Goal: Task Accomplishment & Management: Manage account settings

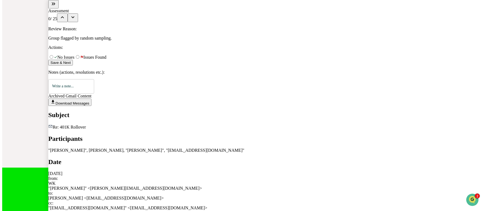
scroll to position [1267, 0]
click at [75, 60] on span "modal" at bounding box center [75, 57] width 0 height 5
click at [73, 66] on button "Save & Next" at bounding box center [60, 63] width 25 height 6
click at [75, 60] on span "No Issues" at bounding box center [64, 57] width 20 height 5
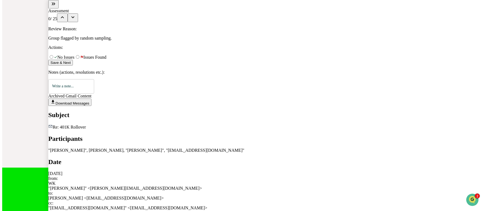
click at [73, 66] on button "Save & Next" at bounding box center [60, 63] width 25 height 6
click at [57, 7] on icon "modal" at bounding box center [54, 4] width 6 height 6
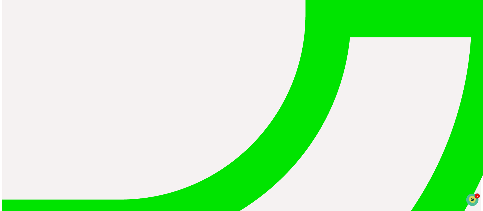
scroll to position [11, 0]
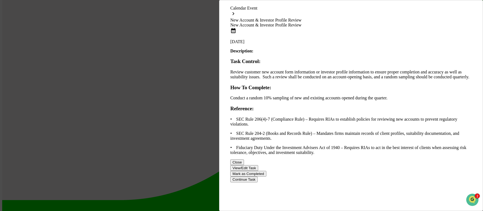
click at [258, 171] on button "View/Edit Task" at bounding box center [245, 168] width 28 height 6
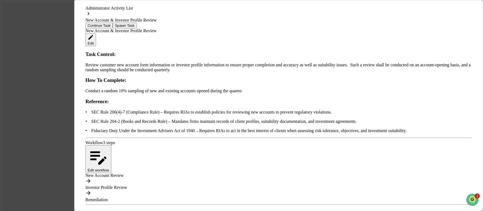
click at [37, 42] on div "Administrator Activity List New Account & Investor Profile Review Continue Task…" at bounding box center [241, 105] width 483 height 211
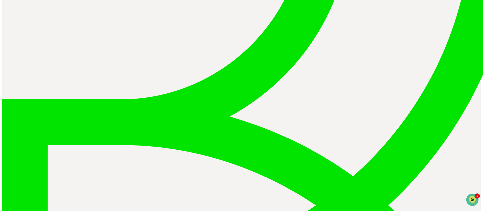
scroll to position [124, 0]
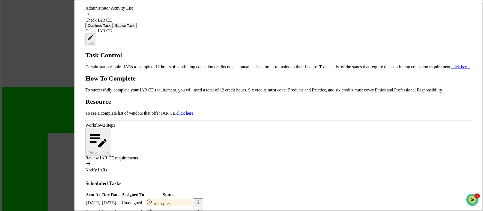
click at [65, 23] on div "Administrator Activity List Check IAR CE Continue Task Spawn Task Check IAR CE …" at bounding box center [241, 105] width 483 height 211
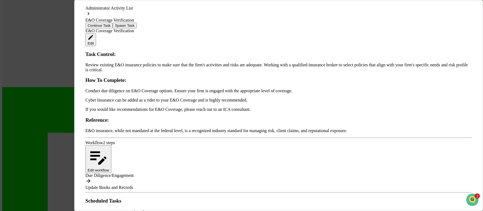
scroll to position [11, 0]
click at [113, 23] on button "Continue Task" at bounding box center [98, 26] width 27 height 6
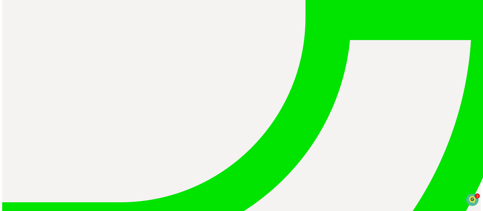
scroll to position [9, 0]
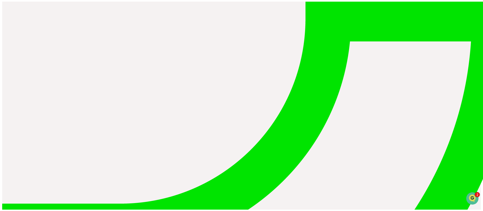
scroll to position [4, 0]
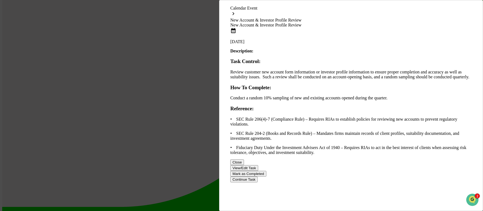
click at [258, 171] on button "View/Edit Task" at bounding box center [245, 168] width 28 height 6
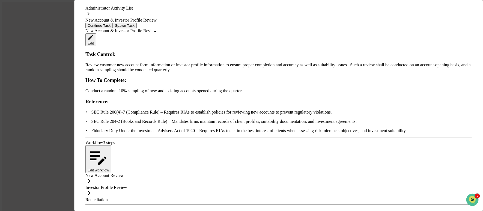
click at [66, 46] on div "Administrator Activity List New Account & Investor Profile Review Continue Task…" at bounding box center [241, 105] width 483 height 211
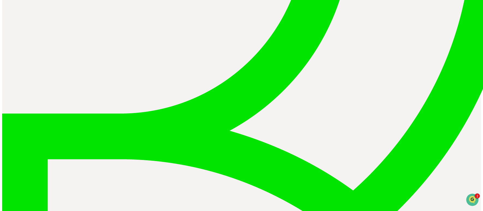
scroll to position [99, 0]
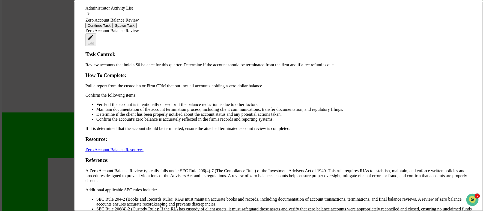
scroll to position [38, 0]
click at [28, 80] on div "Administrator Activity List Zero Account Balance Review Continue Task Spawn Tas…" at bounding box center [241, 105] width 483 height 211
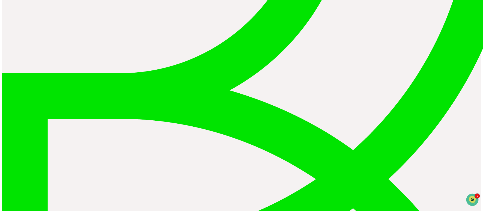
scroll to position [137, 0]
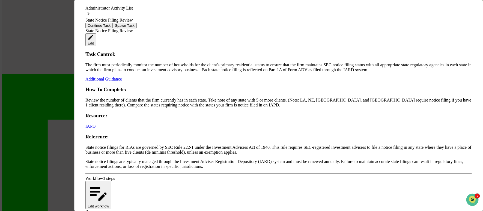
click at [49, 55] on div "Administrator Activity List State Notice Filing Review Continue Task Spawn Task…" at bounding box center [241, 105] width 483 height 211
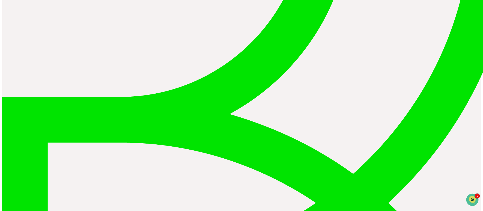
scroll to position [114, 0]
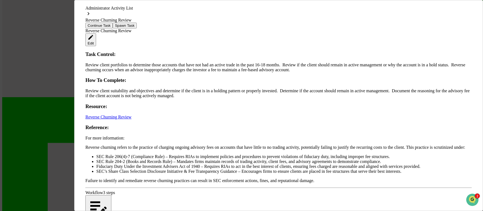
click at [60, 34] on div "Administrator Activity List Reverse Churning Review Continue Task Spawn Task Re…" at bounding box center [241, 105] width 483 height 211
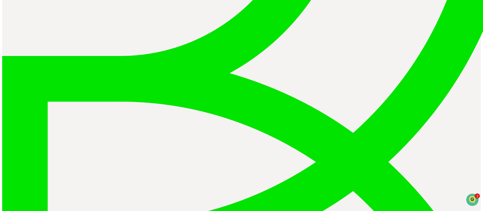
scroll to position [157, 0]
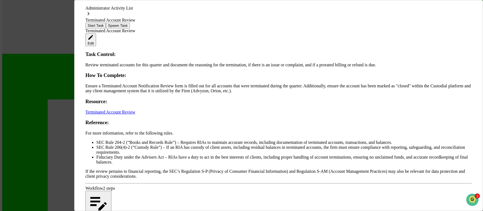
click at [43, 68] on div "Administrator Activity List Terminated Account Review Start Task Spawn Task Ter…" at bounding box center [241, 105] width 483 height 211
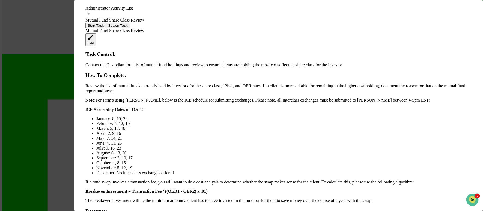
click at [51, 44] on div "Administrator Activity List Mutual Fund Share Class Review Start Task Spawn Tas…" at bounding box center [241, 105] width 483 height 211
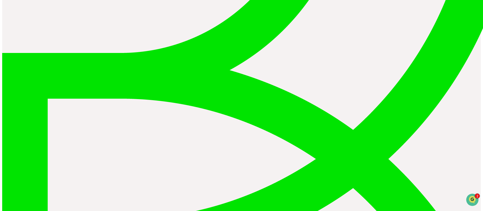
scroll to position [0, 0]
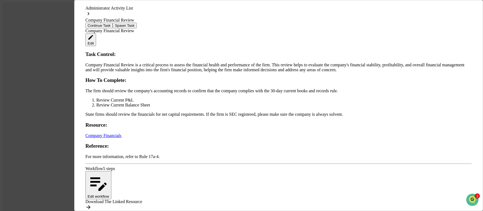
click at [17, 21] on div "Administrator Activity List Company Financial Review Continue Task Spawn Task C…" at bounding box center [241, 105] width 483 height 211
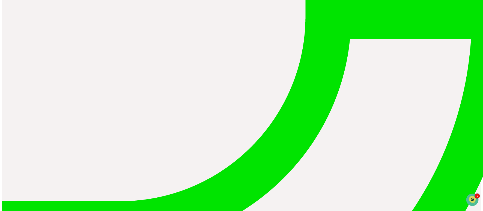
scroll to position [10, 0]
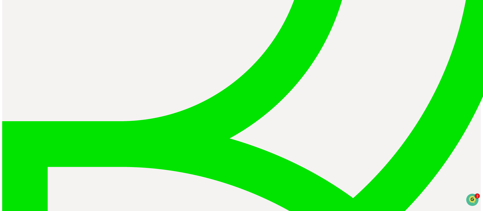
scroll to position [106, 0]
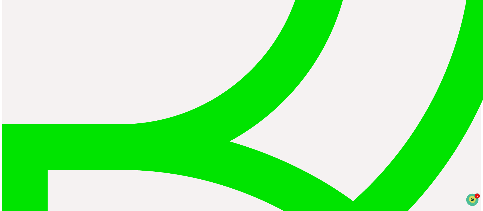
scroll to position [96, 0]
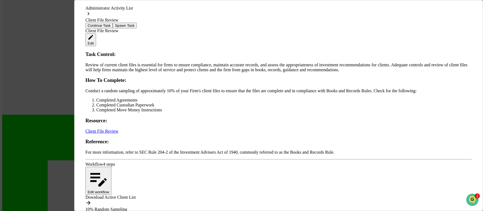
scroll to position [0, 0]
click at [139, 95] on div "Task Control: Review of current client files is essential for firms to ensure c…" at bounding box center [278, 103] width 387 height 104
click at [126, 89] on p "Conduct a random sampling of approximately 10% of your Firm's client files to e…" at bounding box center [278, 90] width 387 height 5
click at [115, 90] on p "Conduct a random sampling of approximately 10% of your Firm's client files to e…" at bounding box center [278, 90] width 387 height 5
drag, startPoint x: 114, startPoint y: 90, endPoint x: 154, endPoint y: 90, distance: 39.6
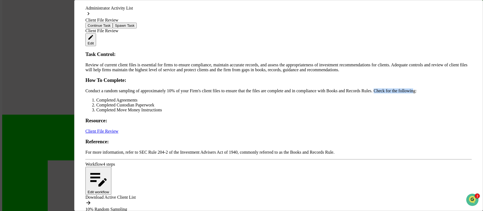
click at [154, 90] on p "Conduct a random sampling of approximately 10% of your Firm's client files to e…" at bounding box center [278, 90] width 387 height 5
click at [151, 91] on p "Conduct a random sampling of approximately 10% of your Firm's client files to e…" at bounding box center [278, 90] width 387 height 5
click at [55, 60] on div "Administrator Activity List Client File Review Continue Task Spawn Task Client …" at bounding box center [241, 105] width 483 height 211
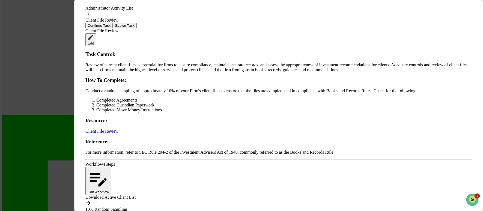
click at [120, 67] on p "Review of current client files is essential for firms to ensure compliance, mai…" at bounding box center [278, 68] width 387 height 10
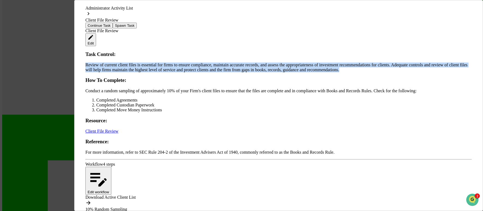
drag, startPoint x: 208, startPoint y: 66, endPoint x: 84, endPoint y: 52, distance: 124.2
drag, startPoint x: 86, startPoint y: 54, endPoint x: 193, endPoint y: 75, distance: 109.0
click at [189, 75] on div "Task Control: Review of current client files is essential for firms to ensure c…" at bounding box center [278, 103] width 387 height 104
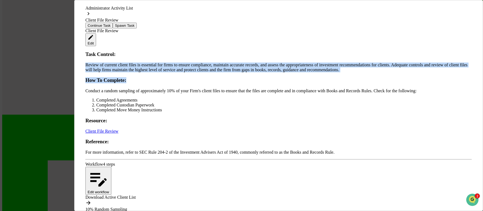
click at [199, 77] on h3 "How To Complete:" at bounding box center [278, 80] width 387 height 6
drag, startPoint x: 206, startPoint y: 66, endPoint x: 81, endPoint y: 51, distance: 126.5
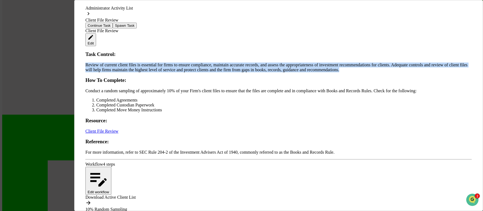
drag, startPoint x: 84, startPoint y: 53, endPoint x: 205, endPoint y: 68, distance: 122.2
click at [205, 68] on div "Task Control: Review of current client files is essential for firms to ensure c…" at bounding box center [278, 103] width 387 height 104
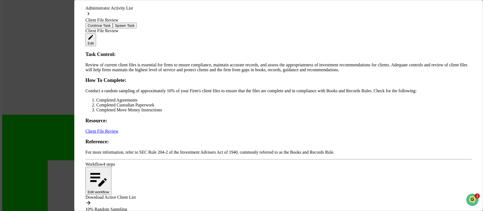
click at [50, 79] on div "Administrator Activity List Client File Review Continue Task Spawn Task Client …" at bounding box center [241, 105] width 483 height 211
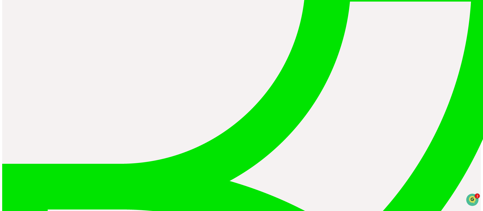
scroll to position [48, 0]
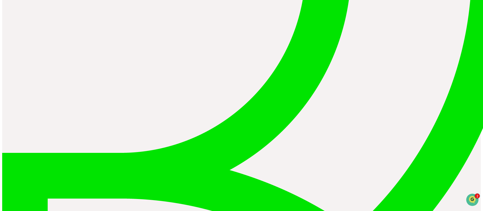
scroll to position [58, 0]
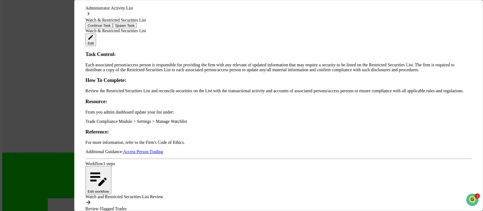
click at [72, 77] on div "Administrator Activity List Watch & Restricted Securities List Continue Task Sp…" at bounding box center [241, 105] width 483 height 211
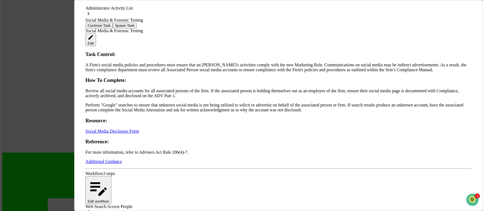
click at [106, 63] on p "A Firm's social media policies and procedures must ensure that an [PERSON_NAME]…" at bounding box center [278, 68] width 387 height 10
click at [67, 69] on div "Administrator Activity List Social Media & Forensic Testing Continue Task Spawn…" at bounding box center [241, 105] width 483 height 211
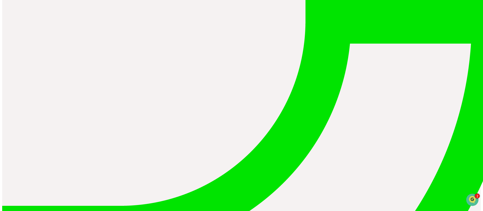
scroll to position [0, 0]
